Goal: Task Accomplishment & Management: Manage account settings

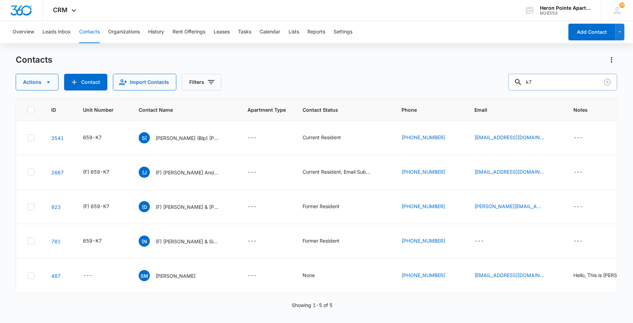
drag, startPoint x: 565, startPoint y: 83, endPoint x: 504, endPoint y: 81, distance: 61.3
click at [550, 83] on input "k7" at bounding box center [562, 82] width 109 height 17
type input "k"
type input "[PERSON_NAME]"
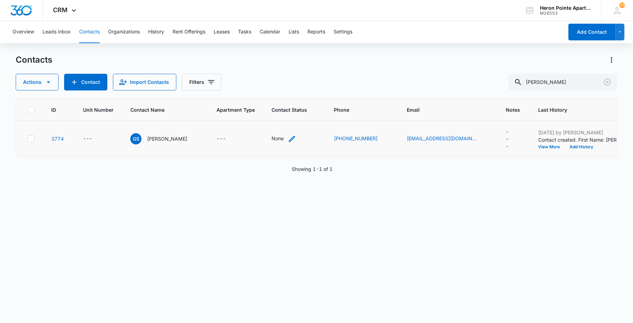
click at [276, 140] on div "None" at bounding box center [277, 138] width 12 height 7
click at [276, 92] on div at bounding box center [271, 94] width 34 height 9
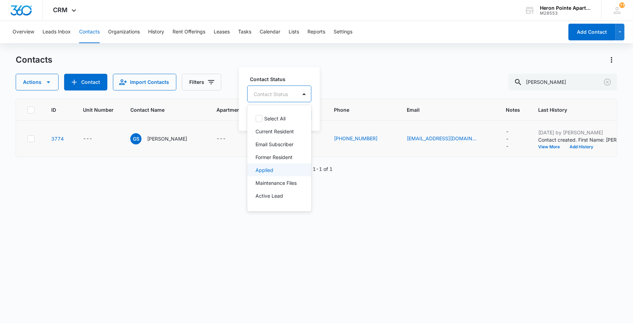
click at [278, 169] on div "Applied" at bounding box center [279, 169] width 46 height 7
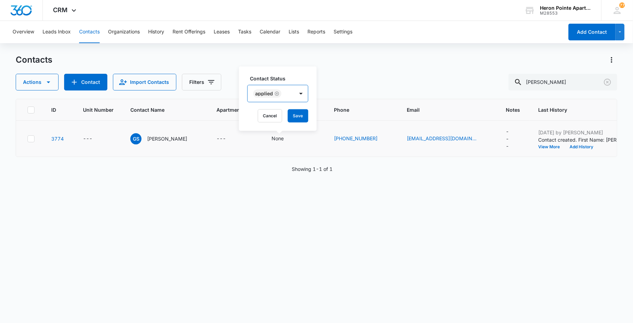
click at [288, 92] on div "Applied" at bounding box center [271, 93] width 46 height 17
click at [287, 92] on div "Applied" at bounding box center [271, 93] width 46 height 17
click at [282, 166] on div "Active Lead" at bounding box center [277, 172] width 61 height 13
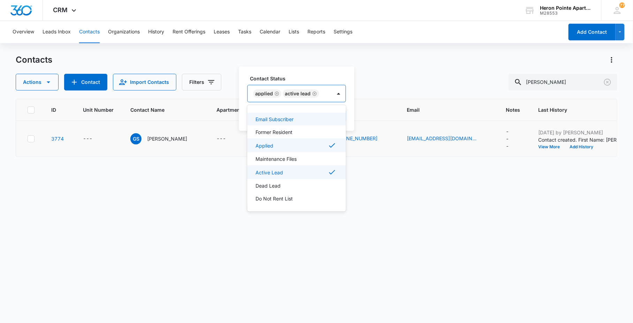
click at [320, 81] on label "Contact Status" at bounding box center [299, 78] width 99 height 7
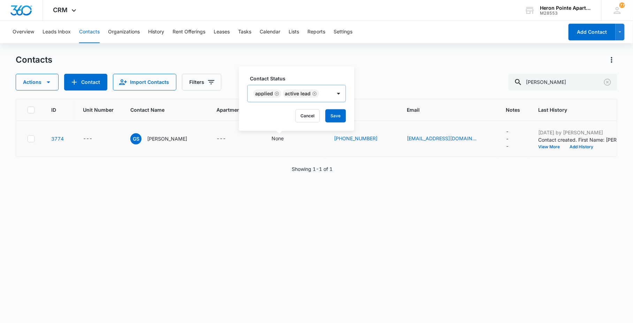
click at [322, 93] on div "Applied Active Lead" at bounding box center [290, 93] width 84 height 17
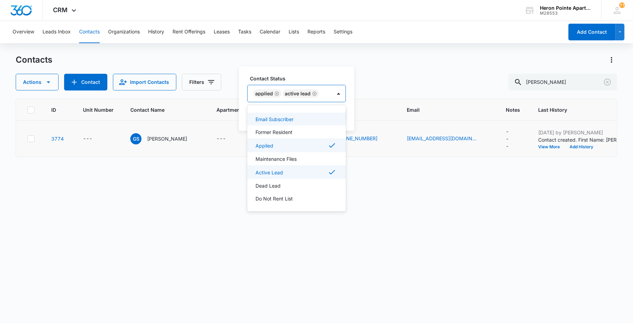
click at [319, 77] on label "Contact Status" at bounding box center [299, 78] width 99 height 7
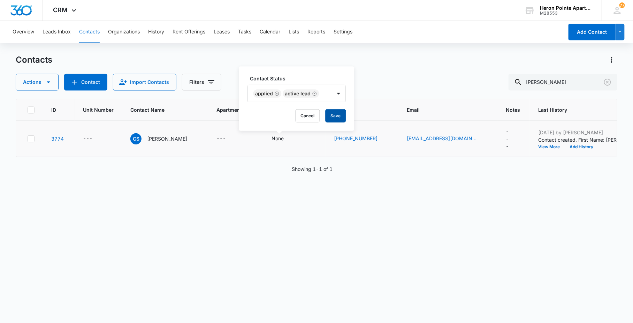
click at [334, 114] on button "Save" at bounding box center [335, 115] width 21 height 13
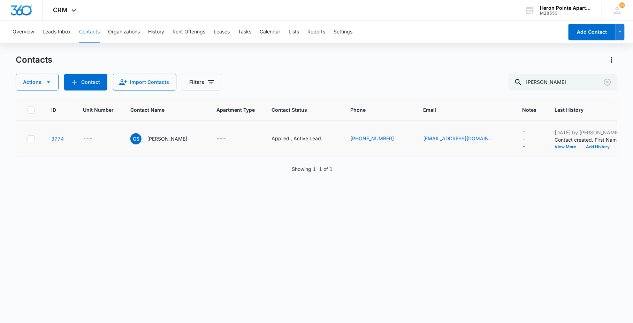
click at [61, 139] on link "3774" at bounding box center [57, 139] width 13 height 6
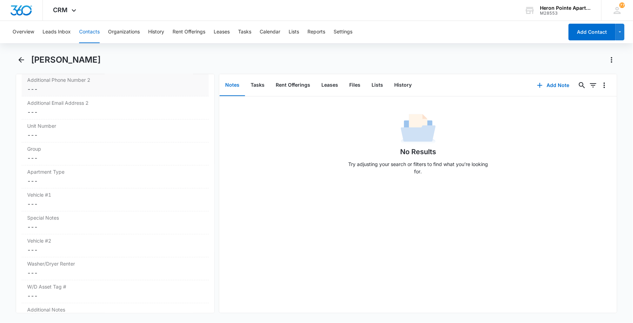
scroll to position [619, 0]
click at [51, 128] on label "Unit Number" at bounding box center [115, 125] width 176 height 7
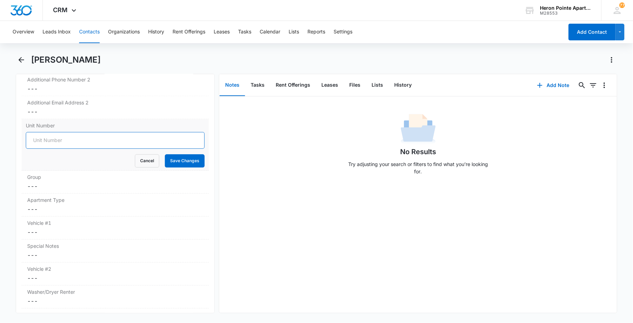
click at [122, 145] on input "Unit Number" at bounding box center [115, 140] width 179 height 17
type input "659-D6"
click at [192, 163] on button "Save Changes" at bounding box center [185, 160] width 40 height 13
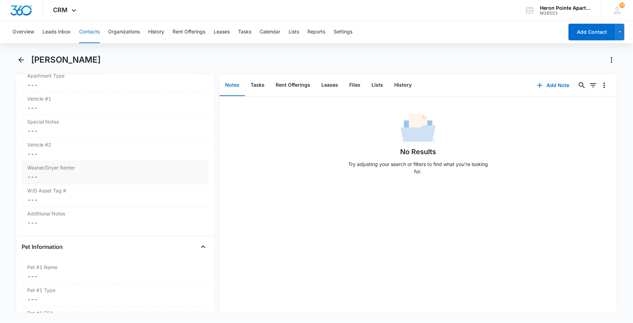
scroll to position [667, 0]
click at [108, 216] on label "Washer/Dryer Renter" at bounding box center [115, 215] width 176 height 7
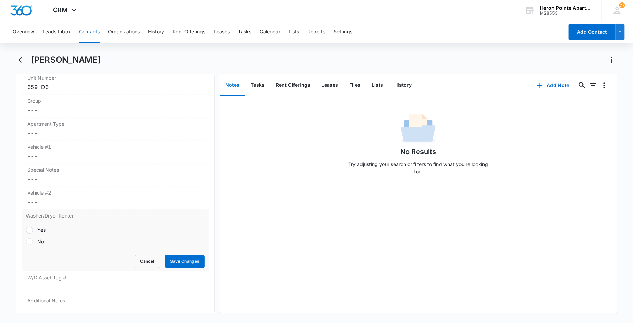
click at [46, 228] on div "Yes" at bounding box center [41, 229] width 8 height 7
click at [26, 230] on input "Yes" at bounding box center [26, 230] width 0 height 0
radio input "true"
click at [199, 262] on button "Save Changes" at bounding box center [185, 261] width 40 height 13
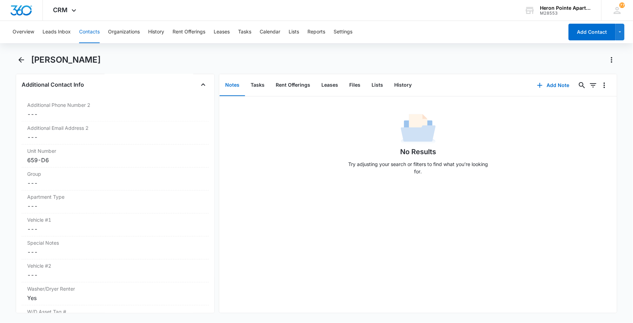
scroll to position [589, 0]
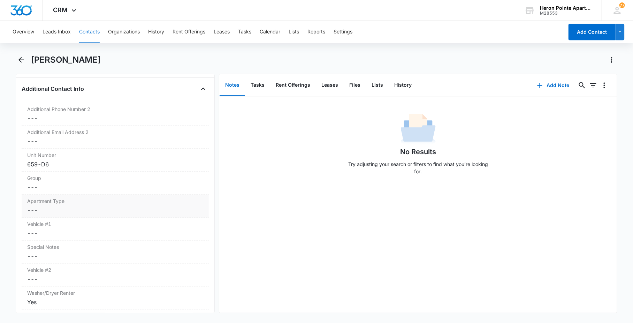
click at [65, 206] on div "Apartment Type Cancel Save Changes ---" at bounding box center [115, 206] width 187 height 23
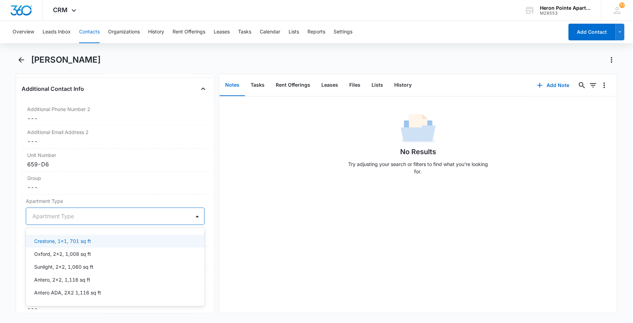
click at [56, 217] on div at bounding box center [106, 216] width 149 height 10
drag, startPoint x: 61, startPoint y: 263, endPoint x: 68, endPoint y: 260, distance: 8.1
click at [61, 264] on p "Sunlight, 2x2, 1,060 sq ft" at bounding box center [63, 266] width 59 height 7
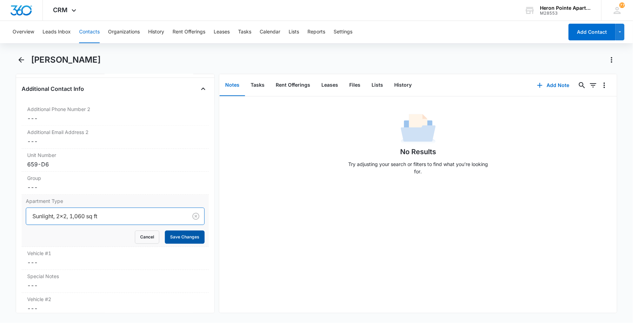
click at [194, 237] on button "Save Changes" at bounding box center [185, 237] width 40 height 13
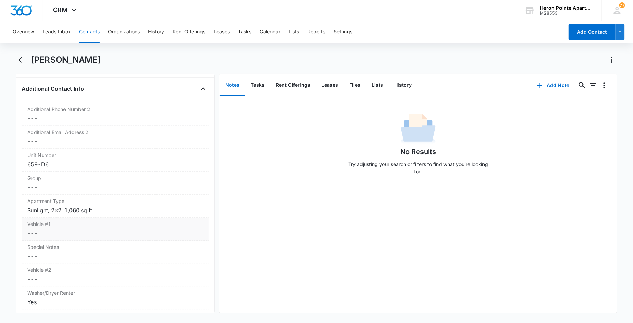
click at [53, 228] on label "Vehicle #1" at bounding box center [115, 223] width 176 height 7
click at [56, 238] on input "Vehicle #1" at bounding box center [115, 239] width 179 height 17
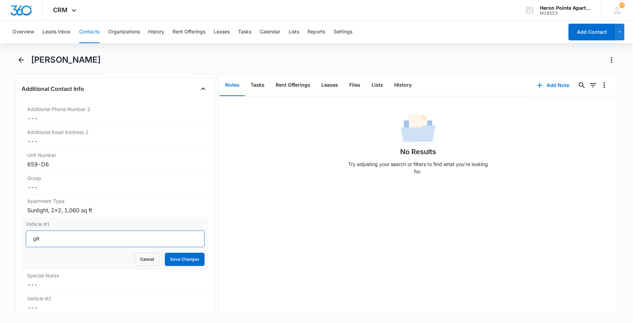
type input "g"
type input "Gray 2024 Lexus E5 300h"
click at [191, 260] on button "Save Changes" at bounding box center [185, 259] width 40 height 13
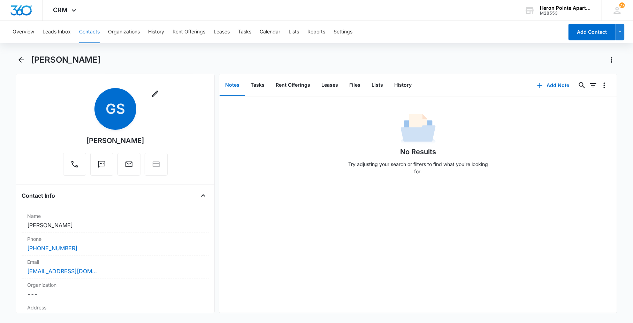
scroll to position [0, 0]
